Goal: Task Accomplishment & Management: Manage account settings

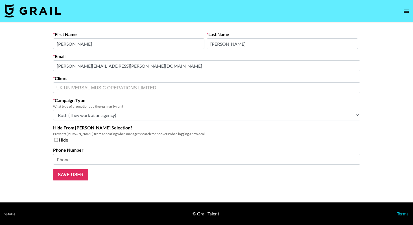
select select "Multi"
click at [409, 9] on icon "open drawer" at bounding box center [406, 11] width 7 height 7
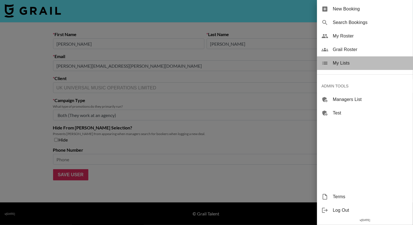
click at [356, 59] on div "My Lists" at bounding box center [365, 63] width 96 height 14
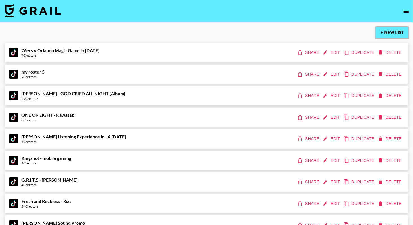
click at [388, 33] on button "+ New List" at bounding box center [392, 32] width 33 height 11
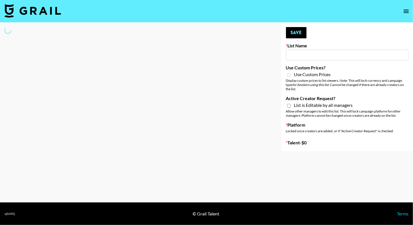
type input "New List"
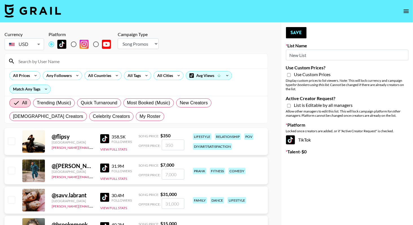
scroll to position [12, 0]
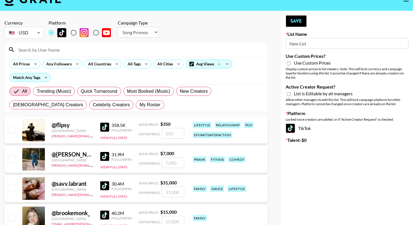
click at [156, 31] on select "Choose Type... Song Promos Brand Promos" at bounding box center [138, 32] width 41 height 11
select select "Brand"
click at [118, 27] on select "Choose Type... Song Promos Brand Promos" at bounding box center [138, 32] width 41 height 11
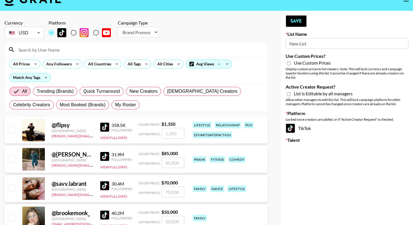
click at [308, 49] on input "New List" at bounding box center [347, 43] width 123 height 11
click at [310, 44] on input "New List" at bounding box center [347, 43] width 123 height 11
click at [311, 44] on input "New List" at bounding box center [347, 43] width 123 height 11
paste input "Yap Freely"
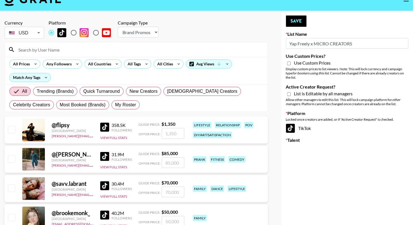
click at [314, 45] on input "Yap Freely x MICRO CREATORS" at bounding box center [347, 43] width 123 height 11
type input "Yap Freely x more MICRO CREATORS"
click at [300, 95] on span "List is Editable by all managers" at bounding box center [323, 94] width 59 height 6
click at [291, 95] on input "Active Creator Request?" at bounding box center [289, 94] width 4 height 5
checkbox input "true"
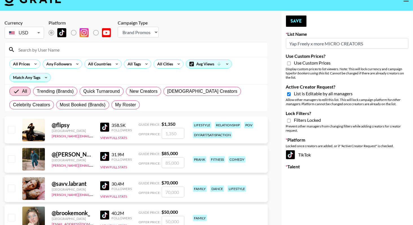
click at [302, 65] on span "Use Custom Prices" at bounding box center [312, 63] width 37 height 6
click at [291, 65] on input "Use Custom Prices?" at bounding box center [289, 63] width 4 height 5
checkbox input "true"
click at [174, 63] on icon at bounding box center [178, 64] width 9 height 8
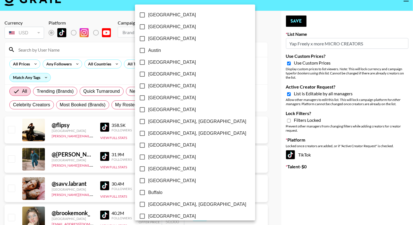
click at [114, 72] on div at bounding box center [206, 112] width 413 height 225
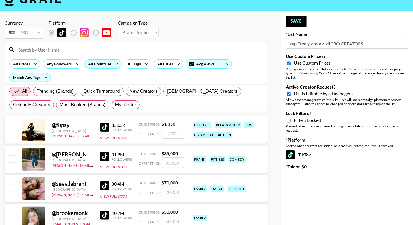
click at [112, 64] on icon at bounding box center [116, 64] width 9 height 8
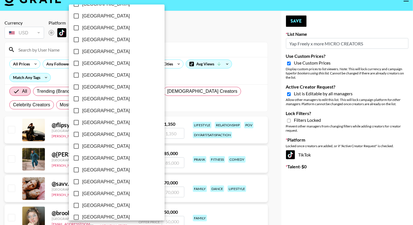
scroll to position [433, 0]
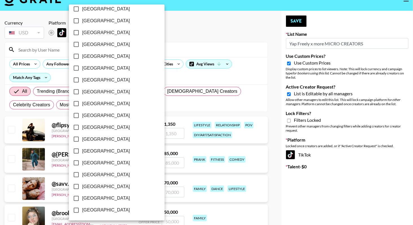
click at [97, 197] on span "[GEOGRAPHIC_DATA]" at bounding box center [106, 198] width 48 height 7
click at [82, 197] on input "[GEOGRAPHIC_DATA]" at bounding box center [76, 199] width 12 height 12
checkbox input "true"
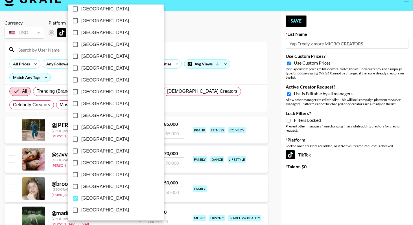
click at [234, 47] on div at bounding box center [206, 112] width 413 height 225
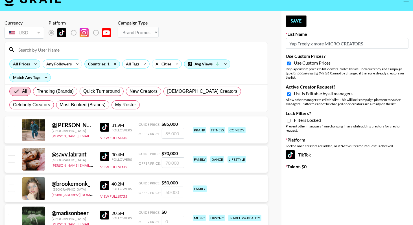
click at [32, 66] on icon at bounding box center [35, 64] width 9 height 8
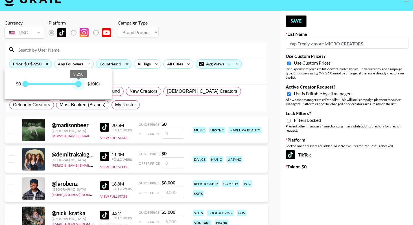
drag, startPoint x: 80, startPoint y: 84, endPoint x: 90, endPoint y: 83, distance: 9.4
click at [89, 83] on div "$0 0 9,250 $10K+" at bounding box center [58, 84] width 85 height 8
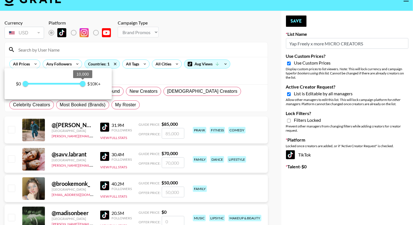
type input "10000"
click at [155, 30] on div at bounding box center [206, 112] width 413 height 225
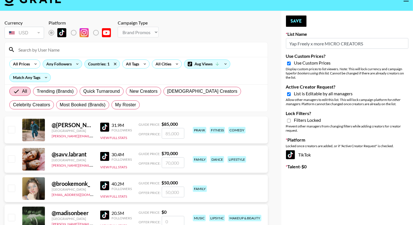
click at [73, 62] on icon at bounding box center [77, 64] width 9 height 8
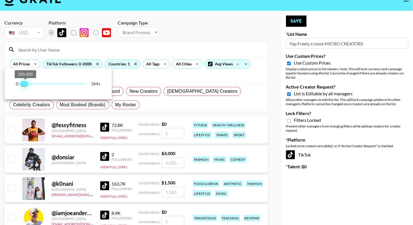
type input "100000"
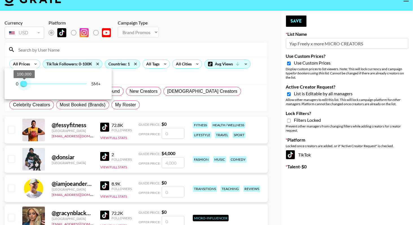
drag, startPoint x: 85, startPoint y: 85, endPoint x: 25, endPoint y: 82, distance: 60.2
click at [25, 82] on span "100,000" at bounding box center [24, 84] width 6 height 6
click at [142, 40] on div at bounding box center [206, 112] width 413 height 225
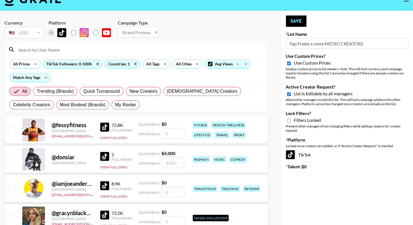
click at [289, 122] on input "Lock Filters?" at bounding box center [289, 120] width 4 height 5
checkbox input "true"
click at [297, 25] on button "Save" at bounding box center [296, 21] width 21 height 11
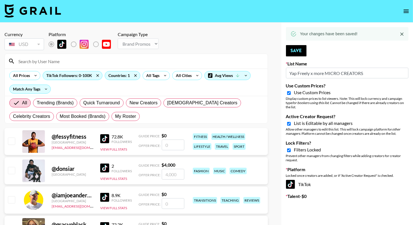
scroll to position [0, 0]
click at [407, 8] on icon "open drawer" at bounding box center [406, 11] width 7 height 7
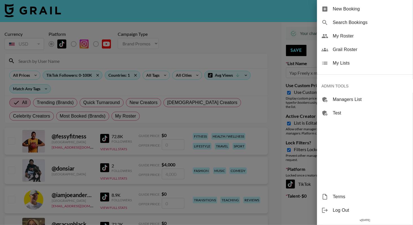
click at [347, 60] on span "My Lists" at bounding box center [371, 63] width 76 height 7
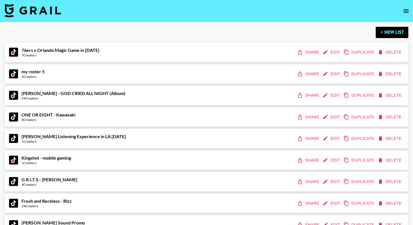
click at [158, 68] on div "my roster 5 2 Creators Share Edit Duplicate Delete" at bounding box center [207, 73] width 404 height 19
click at [395, 30] on button "+ New List" at bounding box center [392, 32] width 33 height 11
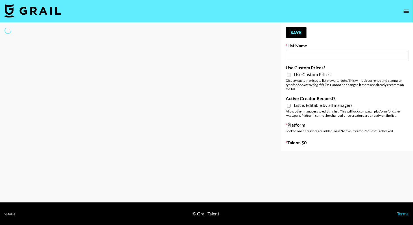
type input "New List"
select select "Song"
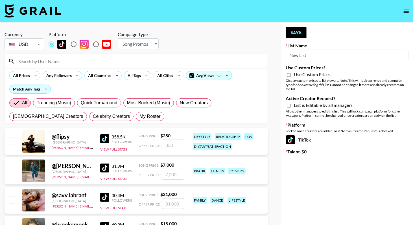
click at [319, 53] on input "New List" at bounding box center [347, 55] width 123 height 11
paste input "Cetaphil SkinLABS brand immersion event in LDN"
type input "Cetaphil SkinLABS brand immersion event in LDN"
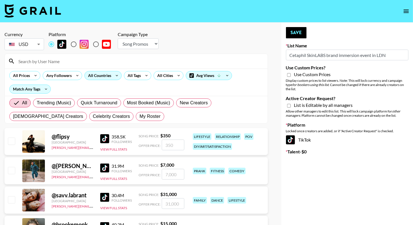
click at [103, 75] on div "All Countries" at bounding box center [99, 75] width 28 height 8
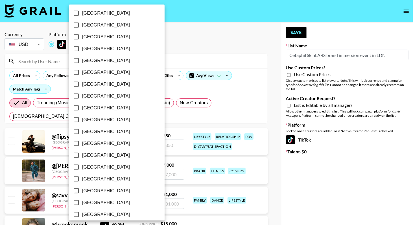
scroll to position [433, 0]
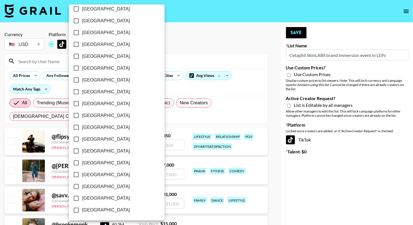
drag, startPoint x: 93, startPoint y: 185, endPoint x: 98, endPoint y: 179, distance: 7.2
click at [93, 185] on span "United Kingdom" at bounding box center [106, 187] width 48 height 7
click at [82, 185] on input "United Kingdom" at bounding box center [76, 187] width 12 height 12
checkbox input "true"
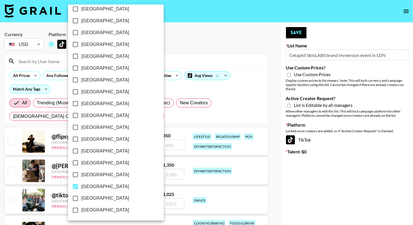
click at [226, 42] on div at bounding box center [206, 112] width 413 height 225
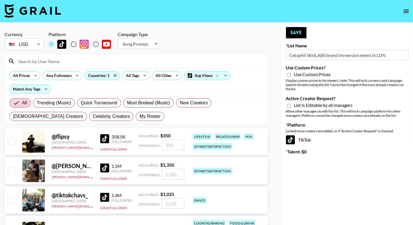
click at [302, 105] on span "List is Editable by all managers" at bounding box center [323, 106] width 59 height 6
click at [291, 105] on input "Active Creator Request?" at bounding box center [289, 105] width 4 height 5
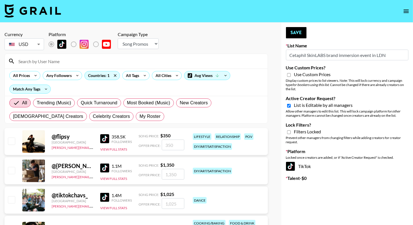
click at [295, 129] on span "Filters Locked" at bounding box center [307, 132] width 27 height 6
click at [291, 108] on input "Active Creator Request?" at bounding box center [289, 105] width 4 height 5
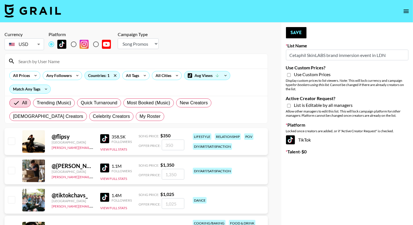
click at [298, 101] on label "Active Creator Request?" at bounding box center [347, 99] width 123 height 6
click at [291, 103] on input "Active Creator Request?" at bounding box center [289, 105] width 4 height 5
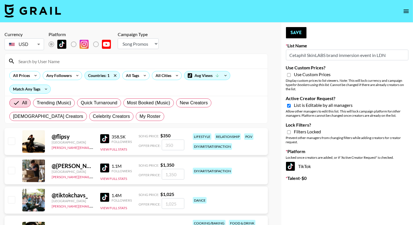
click at [299, 103] on span "List is Editable by all managers" at bounding box center [323, 106] width 59 height 6
click at [291, 103] on input "Active Creator Request?" at bounding box center [289, 105] width 4 height 5
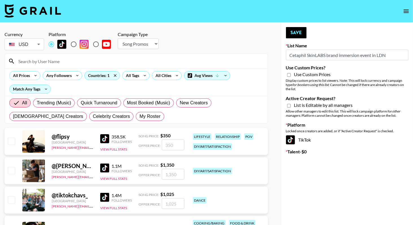
click at [299, 103] on span "List is Editable by all managers" at bounding box center [323, 106] width 59 height 6
click at [291, 103] on input "Active Creator Request?" at bounding box center [289, 105] width 4 height 5
checkbox input "true"
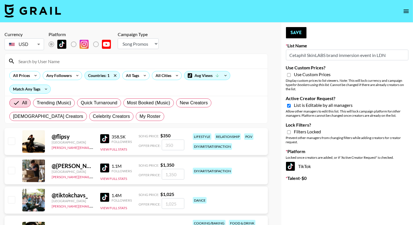
click at [292, 131] on div "Filters Locked" at bounding box center [347, 132] width 123 height 7
click at [289, 131] on input "Lock Filters?" at bounding box center [289, 132] width 4 height 5
checkbox input "true"
click at [301, 36] on button "Save" at bounding box center [296, 32] width 21 height 11
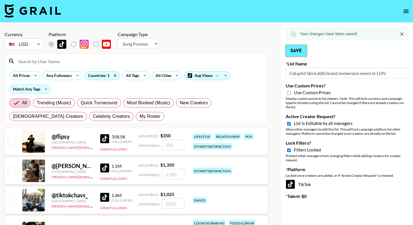
click at [295, 53] on button "Save" at bounding box center [296, 50] width 21 height 11
click at [407, 15] on button "open drawer" at bounding box center [406, 11] width 11 height 11
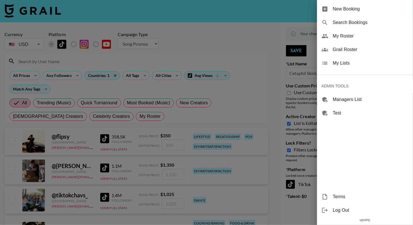
click at [345, 64] on span "My Lists" at bounding box center [371, 63] width 76 height 7
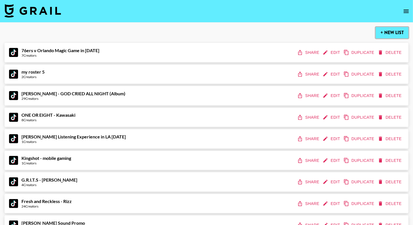
click at [382, 36] on button "+ New List" at bounding box center [392, 32] width 33 height 11
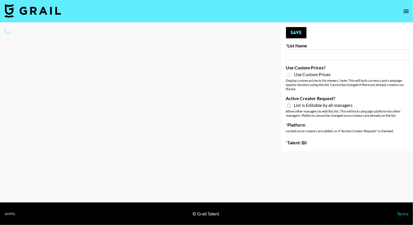
type input "New List"
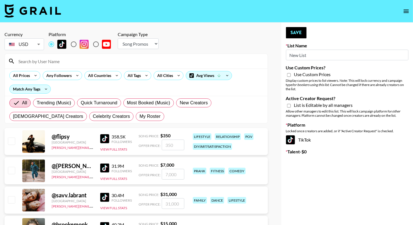
click at [147, 46] on select "Choose Type... Song Promos Brand Promos" at bounding box center [138, 43] width 41 height 11
select select "Brand"
click at [118, 38] on select "Choose Type... Song Promos Brand Promos" at bounding box center [138, 43] width 41 height 11
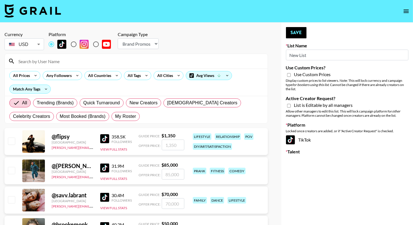
click at [321, 55] on input "New List" at bounding box center [347, 55] width 123 height 11
paste input "BeautyPlus"
type input "BeautyPlus Brand Promo"
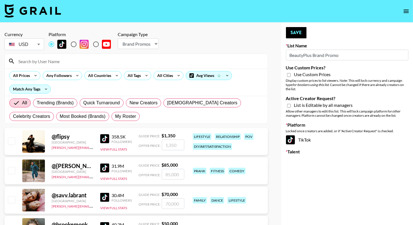
click at [292, 106] on div "List is Editable by all managers" at bounding box center [347, 106] width 123 height 7
click at [290, 106] on input "Active Creator Request?" at bounding box center [289, 105] width 4 height 5
checkbox input "true"
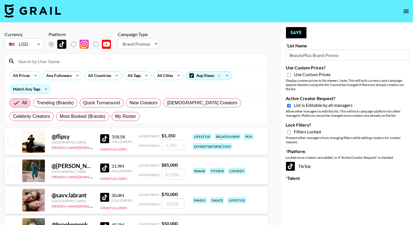
click at [350, 56] on input "BeautyPlus Brand Promo" at bounding box center [347, 55] width 123 height 11
paste input "Hetras"
click at [335, 52] on input "Hetras - US creator in South Korea" at bounding box center [347, 55] width 123 height 11
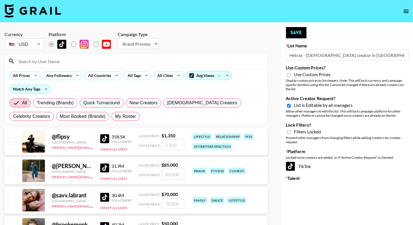
click at [335, 53] on input "Hetras - US creator in South Korea" at bounding box center [347, 55] width 123 height 11
click at [328, 53] on input "Hetras - US creator in Korea" at bounding box center [347, 55] width 123 height 11
click at [359, 54] on input "Hetras - US creators in Korea" at bounding box center [347, 55] width 123 height 11
type input "Hetras - US creators in Korea"
click at [296, 30] on button "Save" at bounding box center [296, 32] width 21 height 11
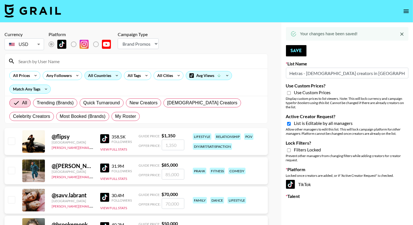
click at [117, 78] on icon at bounding box center [116, 75] width 9 height 8
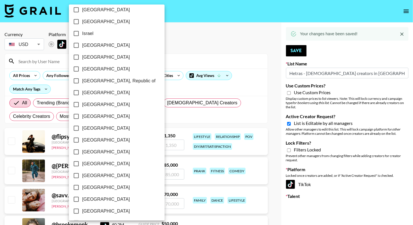
scroll to position [433, 0]
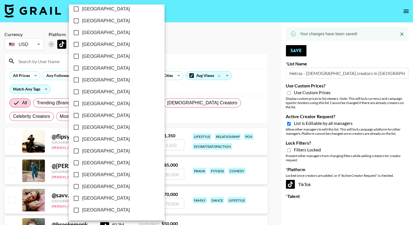
click at [96, 188] on span "United Kingdom" at bounding box center [106, 187] width 48 height 7
click at [82, 188] on input "United Kingdom" at bounding box center [76, 187] width 12 height 12
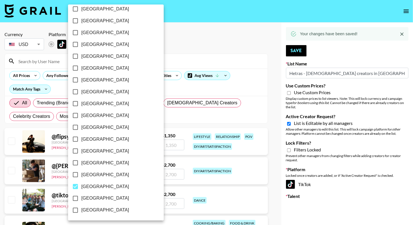
click at [97, 188] on span "United Kingdom" at bounding box center [105, 187] width 48 height 7
click at [81, 188] on input "United Kingdom" at bounding box center [75, 187] width 12 height 12
checkbox input "false"
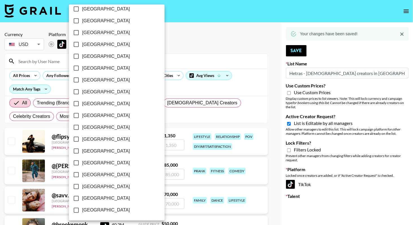
click at [93, 197] on span "[GEOGRAPHIC_DATA]" at bounding box center [106, 198] width 48 height 7
click at [82, 197] on input "[GEOGRAPHIC_DATA]" at bounding box center [76, 199] width 12 height 12
checkbox input "true"
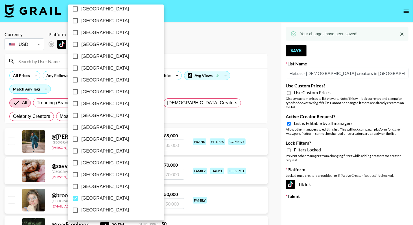
click at [204, 56] on div at bounding box center [206, 112] width 413 height 225
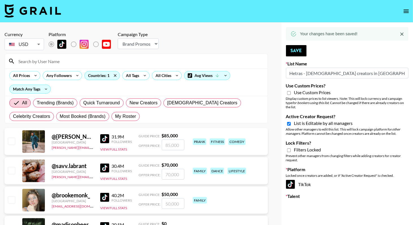
click at [289, 93] on input "Use Custom Prices?" at bounding box center [289, 93] width 4 height 5
checkbox input "true"
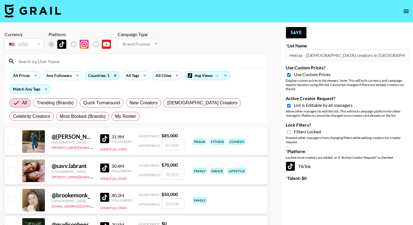
click at [289, 133] on input "Lock Filters?" at bounding box center [289, 132] width 4 height 5
checkbox input "true"
click at [297, 36] on button "Save" at bounding box center [296, 32] width 21 height 11
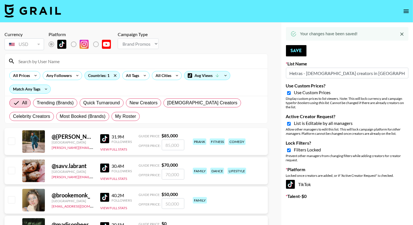
click at [407, 10] on icon "open drawer" at bounding box center [406, 11] width 7 height 7
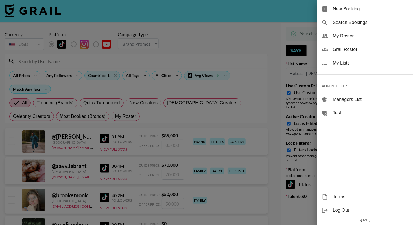
click at [352, 62] on span "My Lists" at bounding box center [371, 63] width 76 height 7
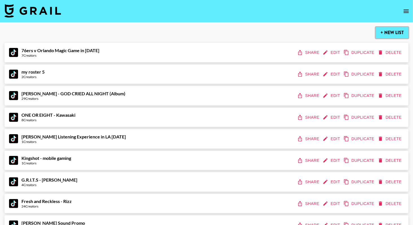
click at [396, 32] on button "+ New List" at bounding box center [392, 32] width 33 height 11
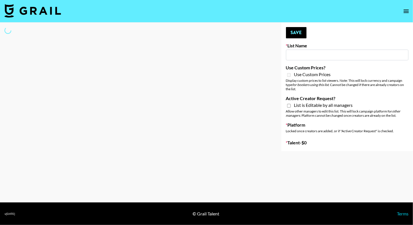
type input "New List"
select select "Song"
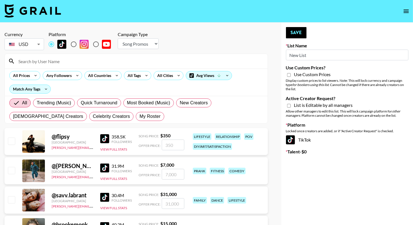
click at [345, 53] on input "New List" at bounding box center [347, 55] width 123 height 11
paste input "Content Labs for Canva"
type input "Content Labs for Canva"
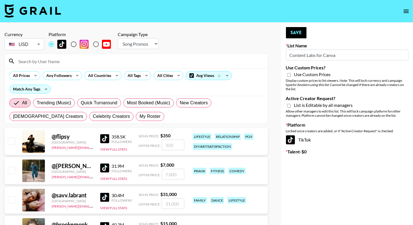
click at [152, 42] on select "Choose Type... Song Promos Brand Promos" at bounding box center [138, 43] width 41 height 11
select select "Brand"
click at [118, 38] on select "Choose Type... Song Promos Brand Promos" at bounding box center [138, 43] width 41 height 11
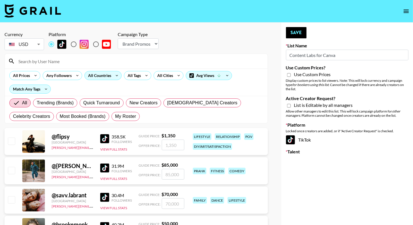
click at [110, 73] on div "All Countries" at bounding box center [99, 75] width 28 height 8
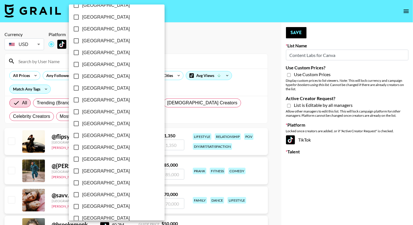
scroll to position [433, 0]
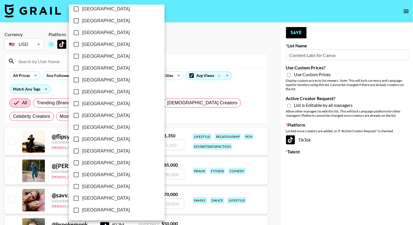
drag, startPoint x: 104, startPoint y: 187, endPoint x: 184, endPoint y: 97, distance: 121.0
click at [104, 187] on span "United Kingdom" at bounding box center [106, 187] width 48 height 7
click at [82, 187] on input "United Kingdom" at bounding box center [76, 187] width 12 height 12
checkbox input "true"
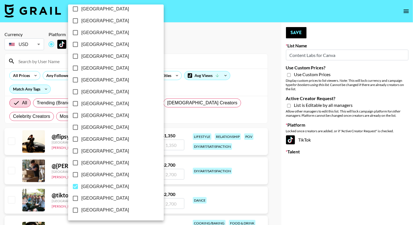
click at [215, 62] on div at bounding box center [206, 112] width 413 height 225
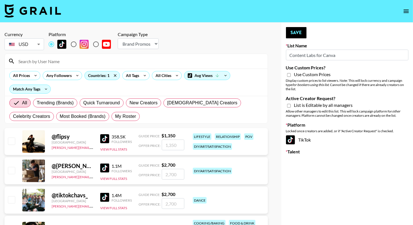
click at [293, 104] on div "List is Editable by all managers" at bounding box center [347, 106] width 123 height 7
click at [289, 105] on input "Active Creator Request?" at bounding box center [289, 105] width 4 height 5
checkbox input "true"
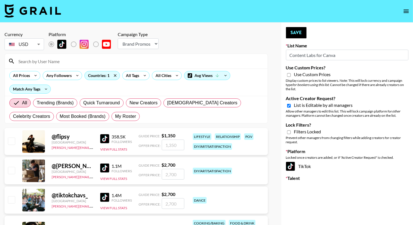
click at [291, 129] on div "Filters Locked" at bounding box center [347, 132] width 123 height 7
click at [290, 132] on input "Lock Filters?" at bounding box center [289, 132] width 4 height 5
checkbox input "true"
click at [75, 79] on icon at bounding box center [77, 75] width 9 height 8
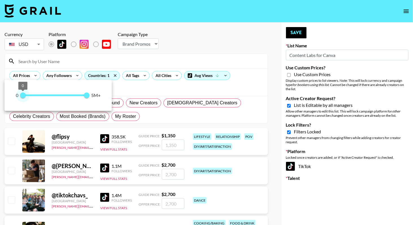
type input "100000"
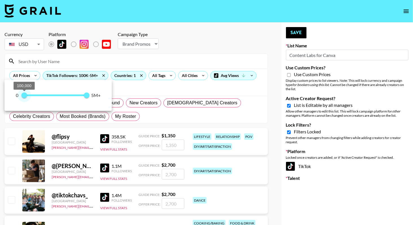
click at [25, 96] on span "100,000" at bounding box center [24, 96] width 6 height 6
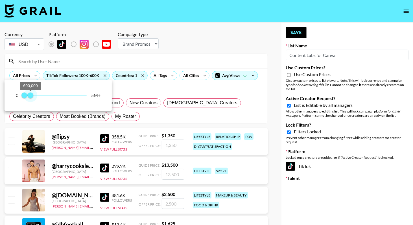
type input "500000"
drag, startPoint x: 87, startPoint y: 95, endPoint x: 29, endPoint y: 93, distance: 57.4
click at [29, 93] on span "500,000" at bounding box center [30, 96] width 6 height 6
click at [298, 32] on div at bounding box center [206, 112] width 413 height 225
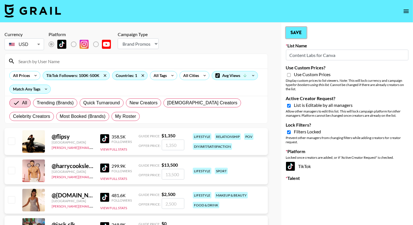
click at [298, 32] on button "Save" at bounding box center [296, 32] width 21 height 11
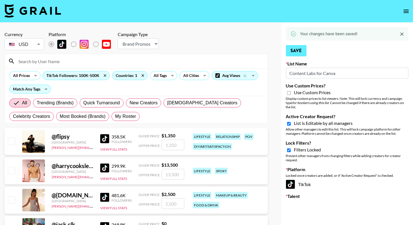
click at [298, 32] on div "Your changes have been saved!" at bounding box center [347, 34] width 123 height 14
click at [297, 51] on button "Save" at bounding box center [296, 50] width 21 height 11
click at [208, 32] on div "Currency USD USD ​ Platform Campaign Type Choose Type... Song Promos Brand Prom…" at bounding box center [136, 42] width 263 height 20
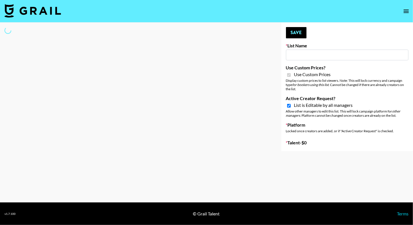
type input "Yap Freely x MACRO CREATORS"
checkbox input "true"
select select "Brand"
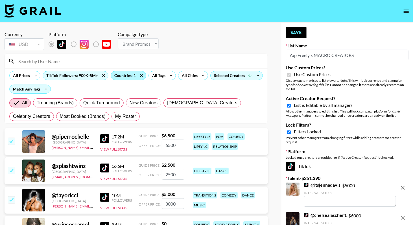
click at [119, 76] on div "Countries: 1" at bounding box center [128, 75] width 35 height 8
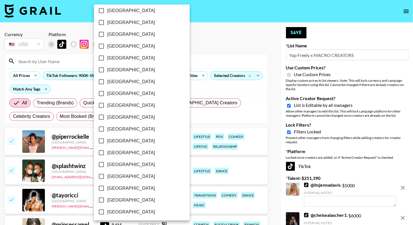
scroll to position [433, 0]
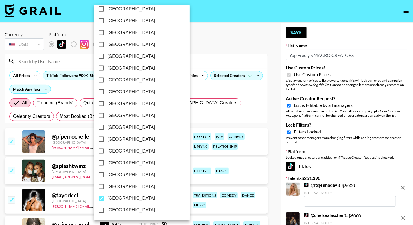
click at [189, 54] on div at bounding box center [206, 112] width 413 height 225
